Goal: Information Seeking & Learning: Learn about a topic

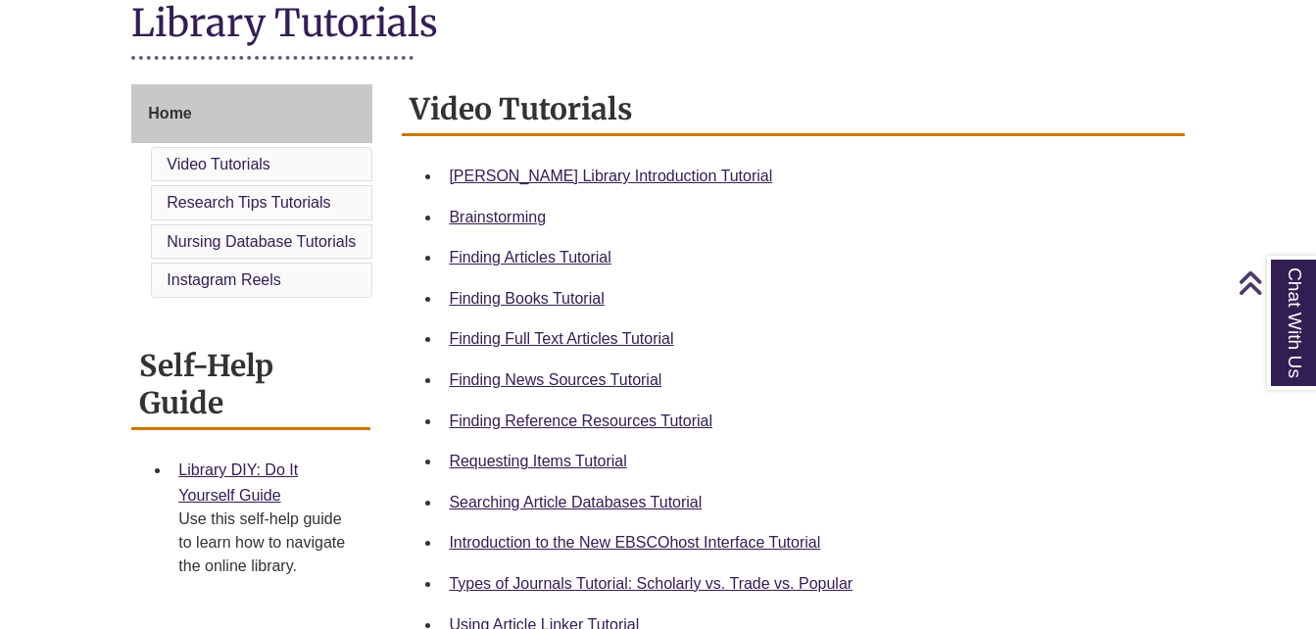
scroll to position [469, 0]
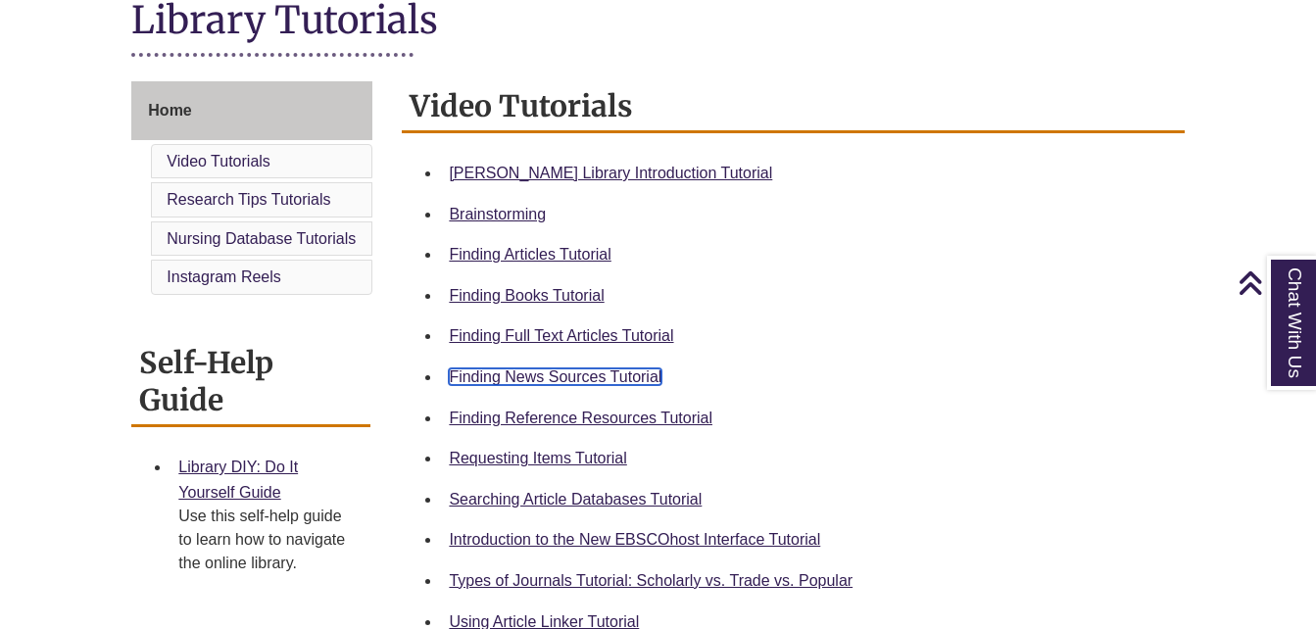
click at [556, 375] on link "Finding News Sources Tutorial" at bounding box center [555, 377] width 213 height 17
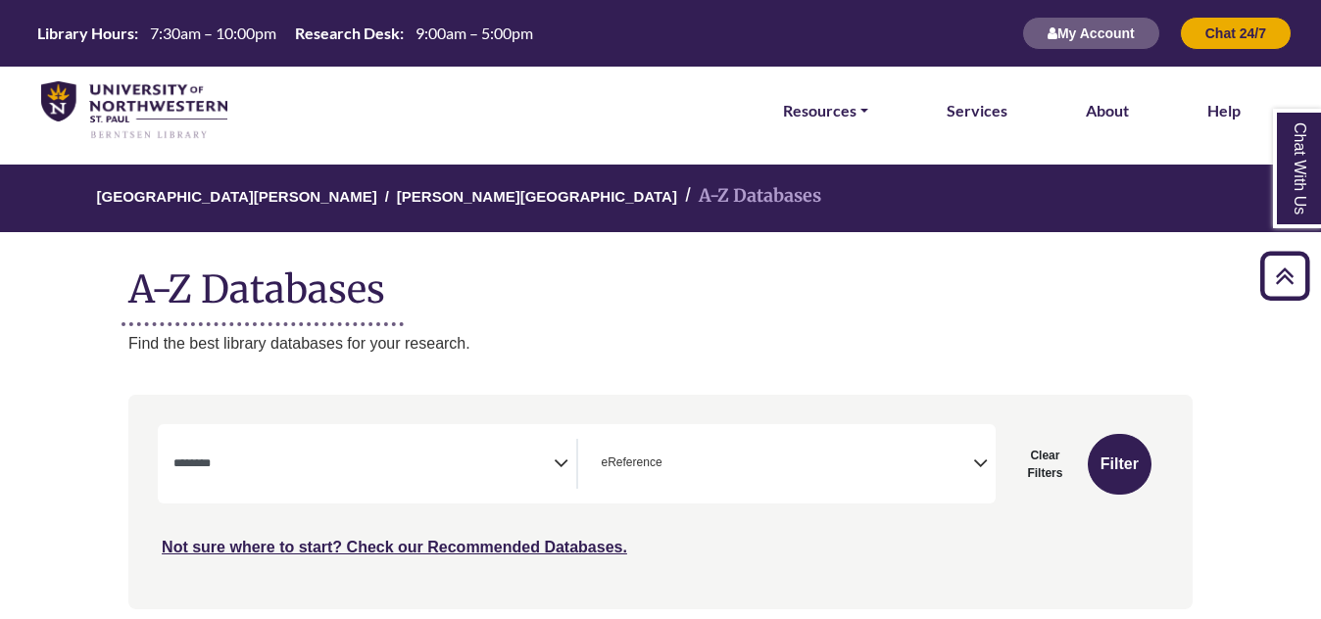
select select "Database Subject Filter"
select select "*****"
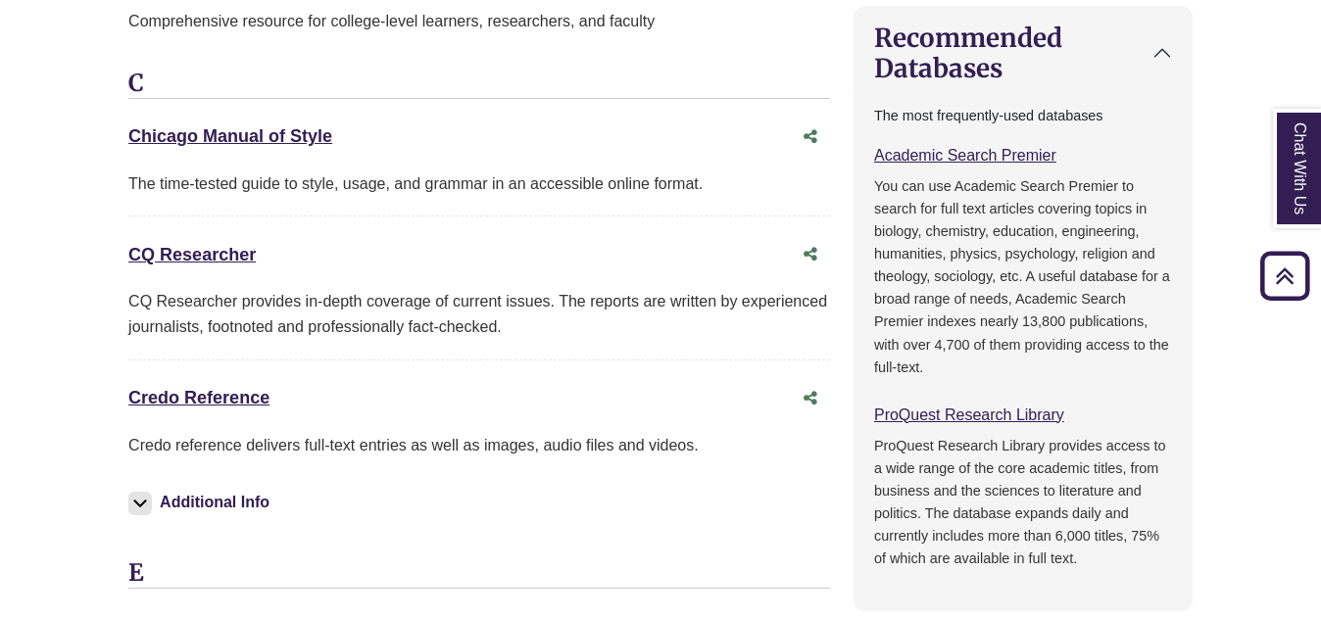
scroll to position [37, 0]
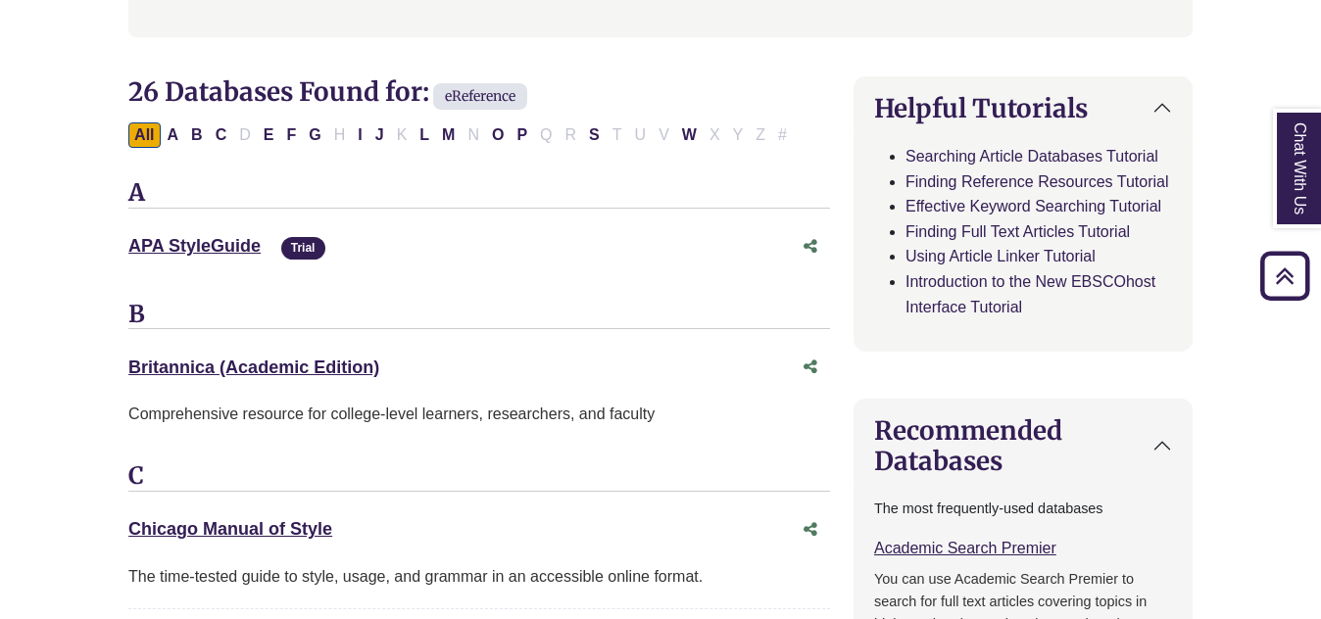
select select "Database Subject Filter"
select select "Database Types Filter"
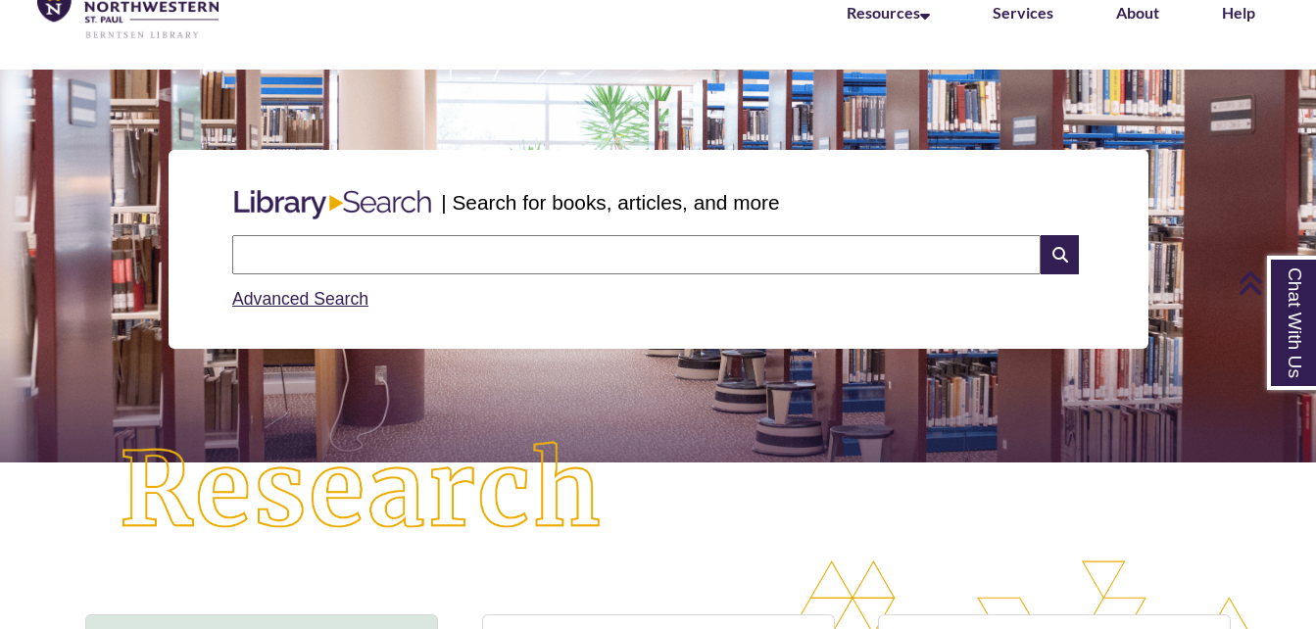
scroll to position [104, 0]
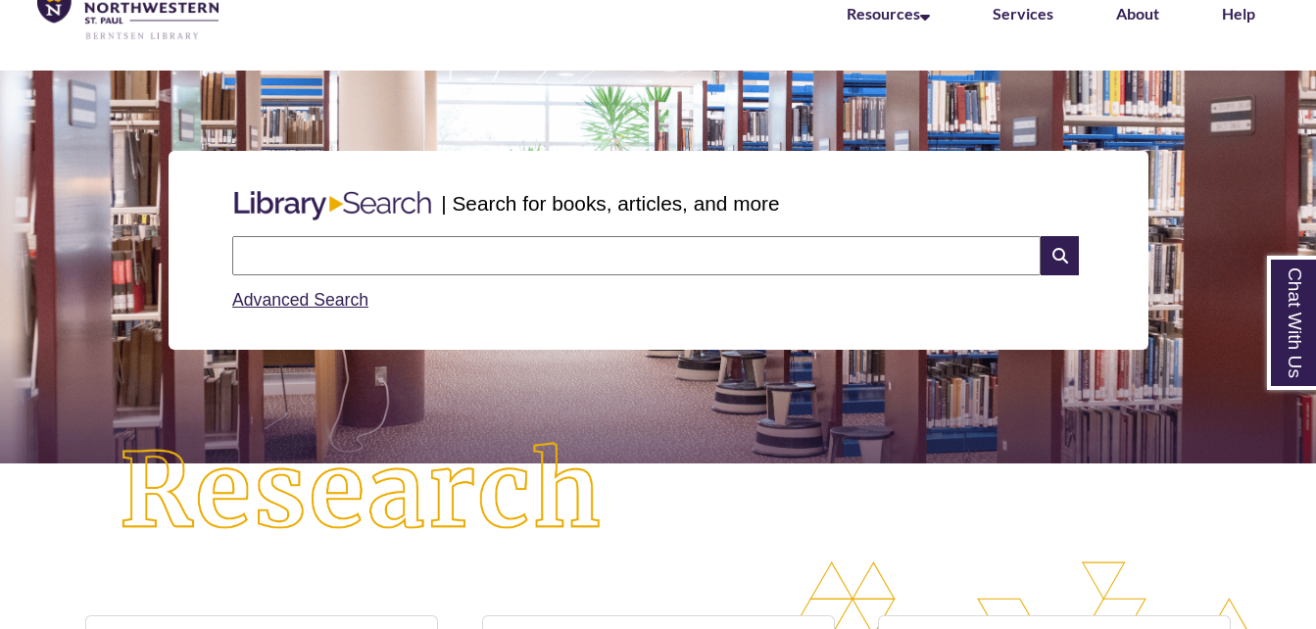
click at [328, 268] on input "text" at bounding box center [636, 255] width 809 height 39
type input "**********"
click at [1059, 260] on icon at bounding box center [1059, 255] width 37 height 39
